Goal: Information Seeking & Learning: Find specific fact

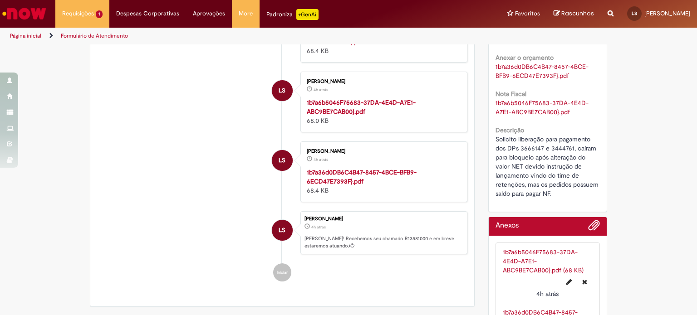
scroll to position [317, 0]
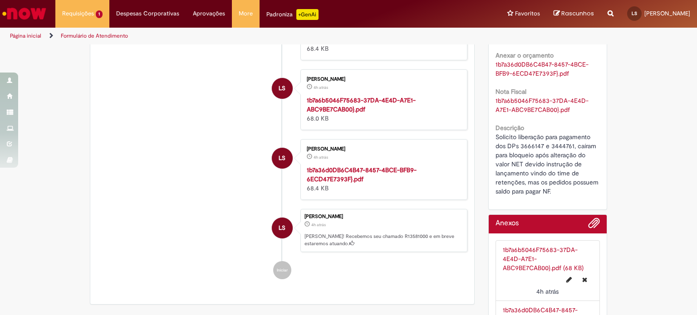
click at [518, 148] on span "Solicito liberação para pagamento dos DPs 3666147 e 3444761, caíram para bloque…" at bounding box center [547, 164] width 105 height 63
click at [523, 145] on span "Solicito liberação para pagamento dos DPs 3666147 e 3444761, caíram para bloque…" at bounding box center [547, 164] width 105 height 63
copy span "3666147"
click at [555, 145] on span "Solicito liberação para pagamento dos DPs 3666147 e 3444761, caíram para bloque…" at bounding box center [547, 164] width 105 height 63
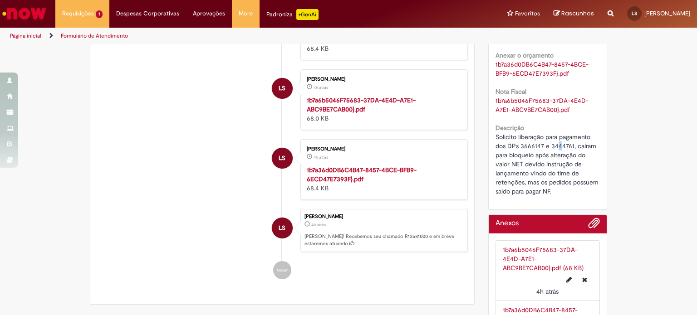
click at [555, 145] on span "Solicito liberação para pagamento dos DPs 3666147 e 3444761, caíram para bloque…" at bounding box center [547, 164] width 105 height 63
click at [556, 145] on span "Solicito liberação para pagamento dos DPs 3666147 e 3444761, caíram para bloque…" at bounding box center [547, 164] width 105 height 63
click at [547, 144] on span "Solicito liberação para pagamento dos DPs 3666147 e 3444761, caíram para bloque…" at bounding box center [547, 164] width 105 height 63
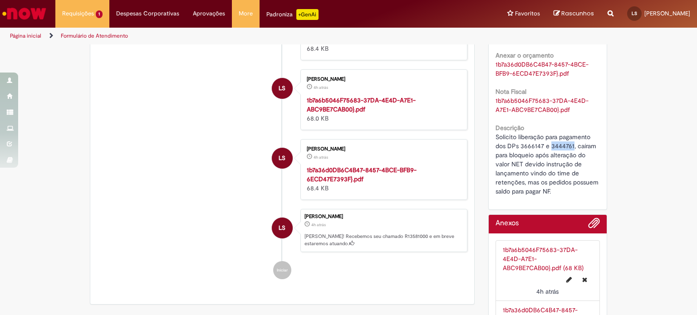
copy span "3444761"
